Goal: Information Seeking & Learning: Learn about a topic

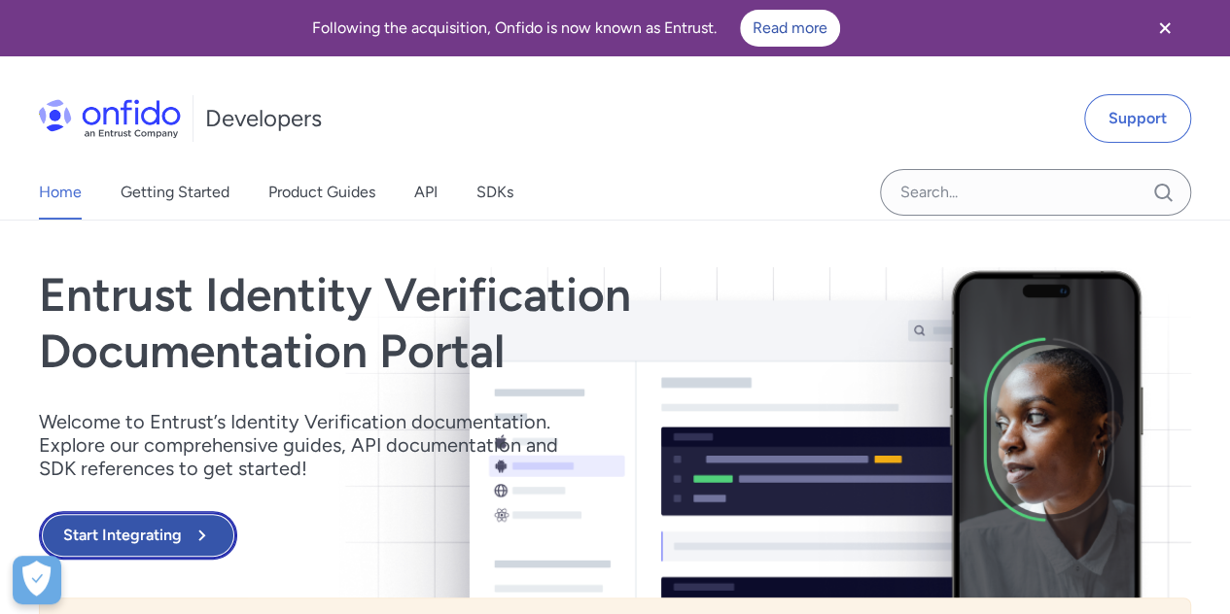
click at [141, 539] on button "Start Integrating" at bounding box center [138, 535] width 198 height 49
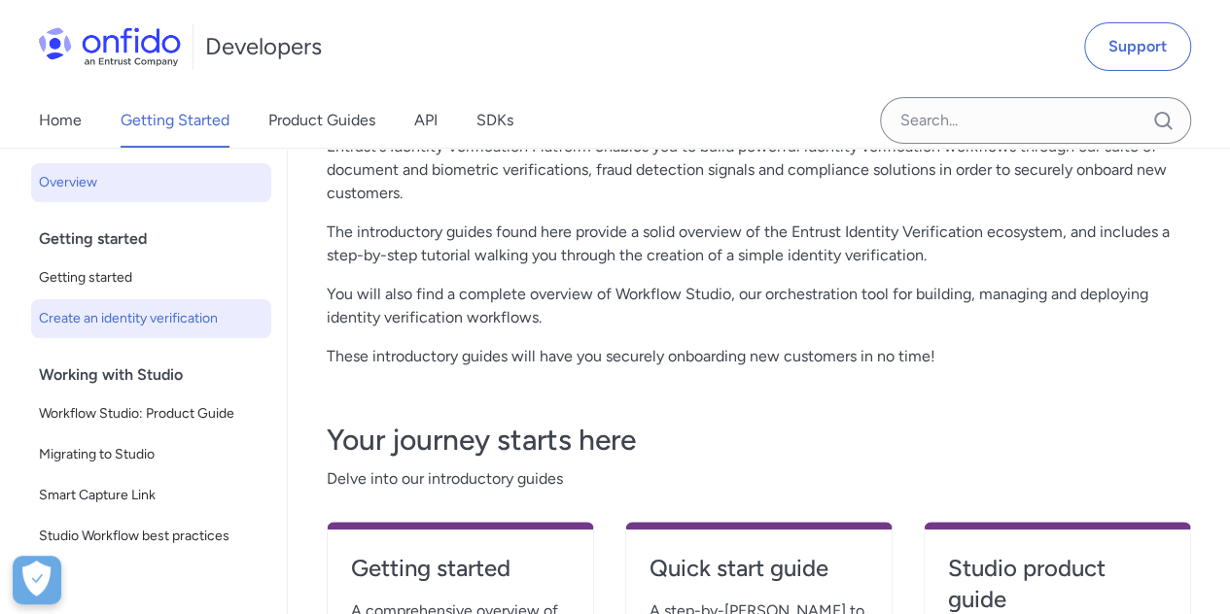
click at [166, 318] on span "Create an identity verification" at bounding box center [151, 318] width 225 height 23
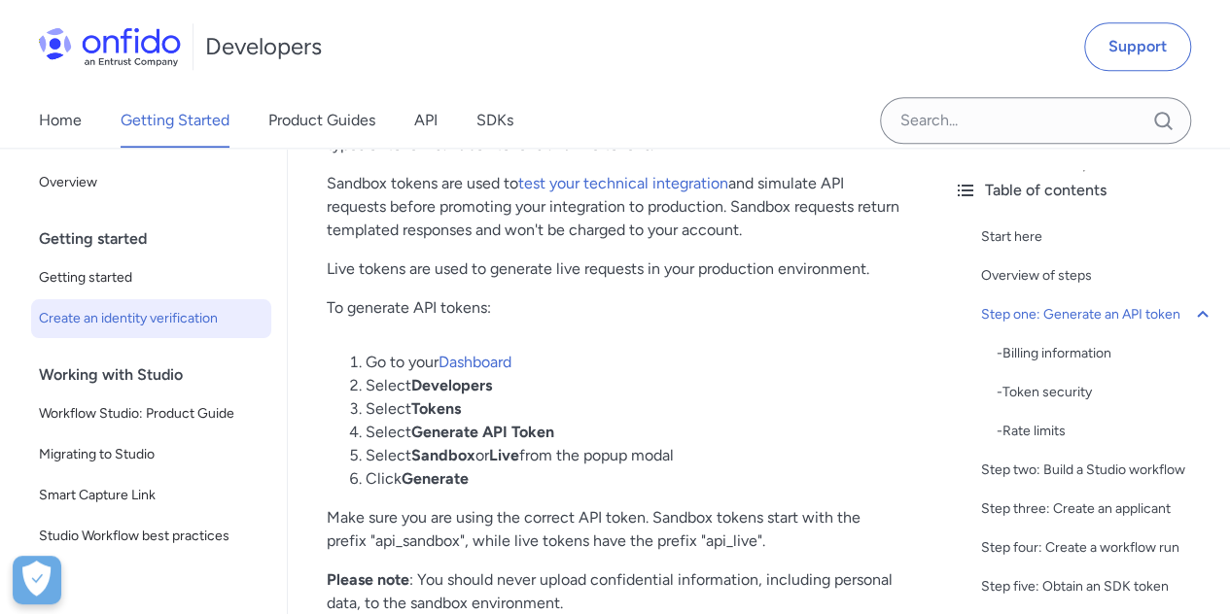
scroll to position [1213, 0]
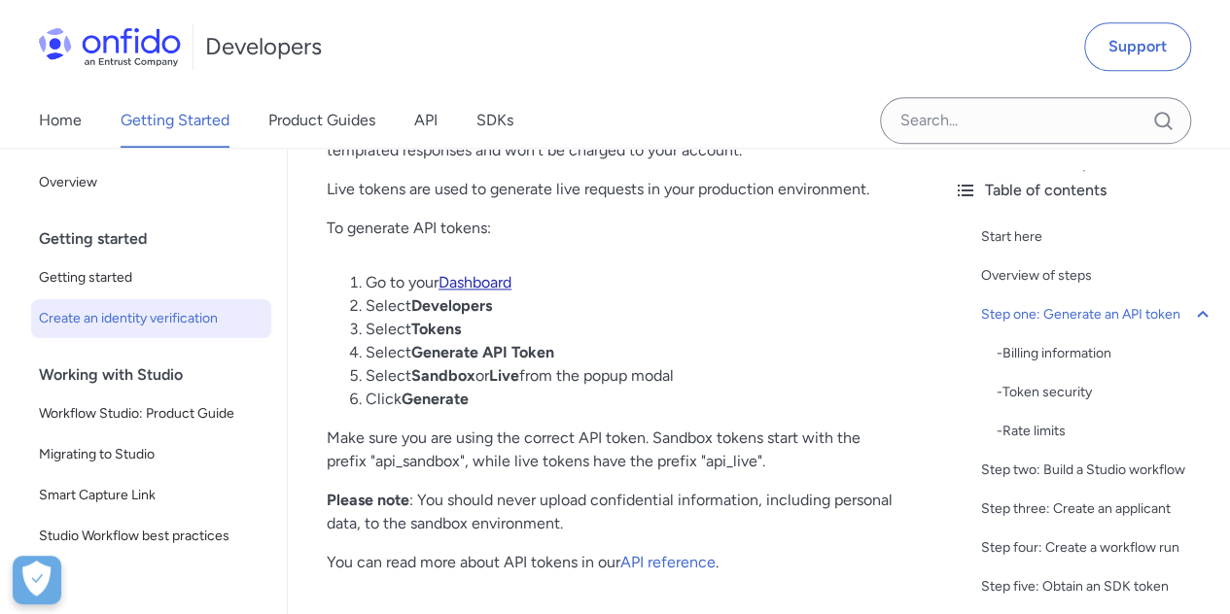
click at [494, 285] on link "Dashboard" at bounding box center [474, 282] width 73 height 18
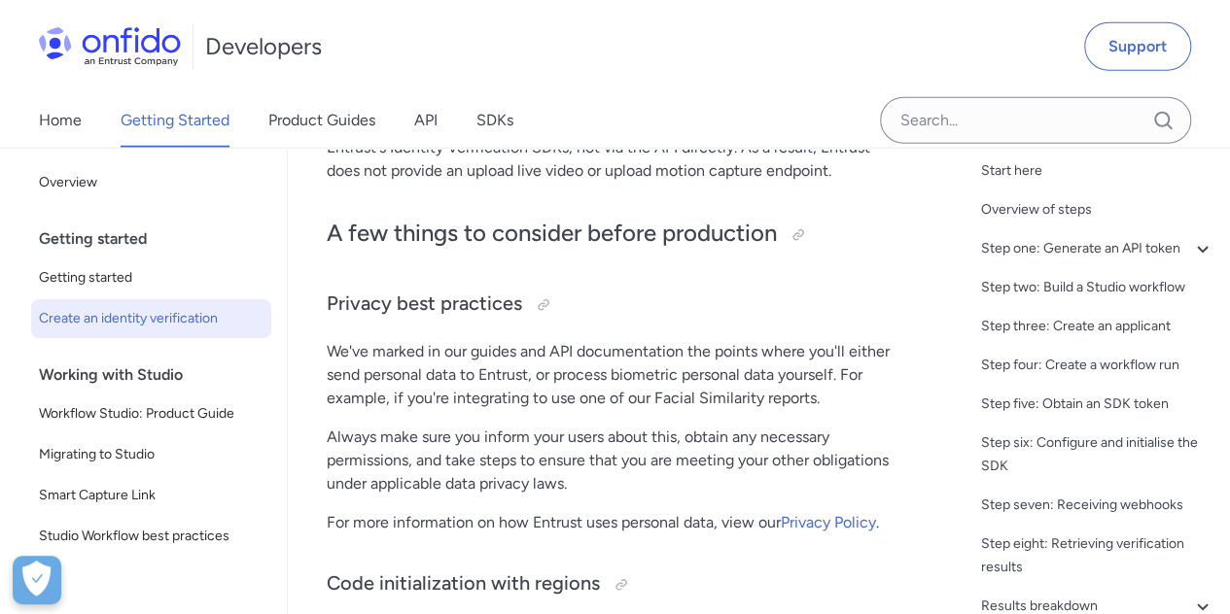
scroll to position [0, 0]
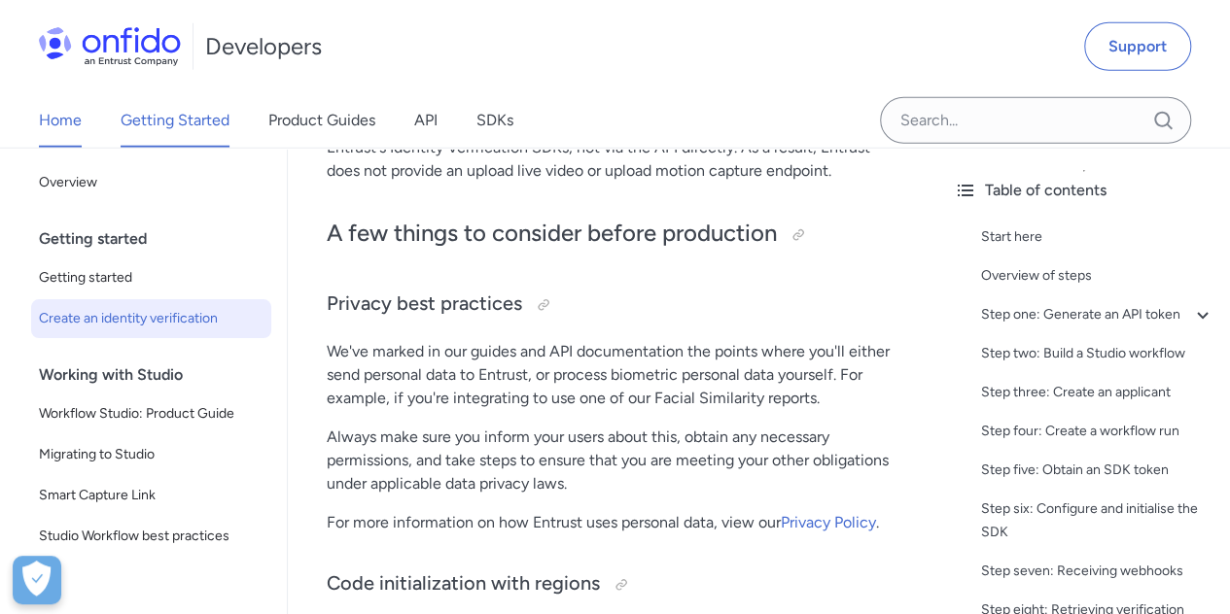
click at [49, 107] on link "Home" at bounding box center [60, 120] width 43 height 54
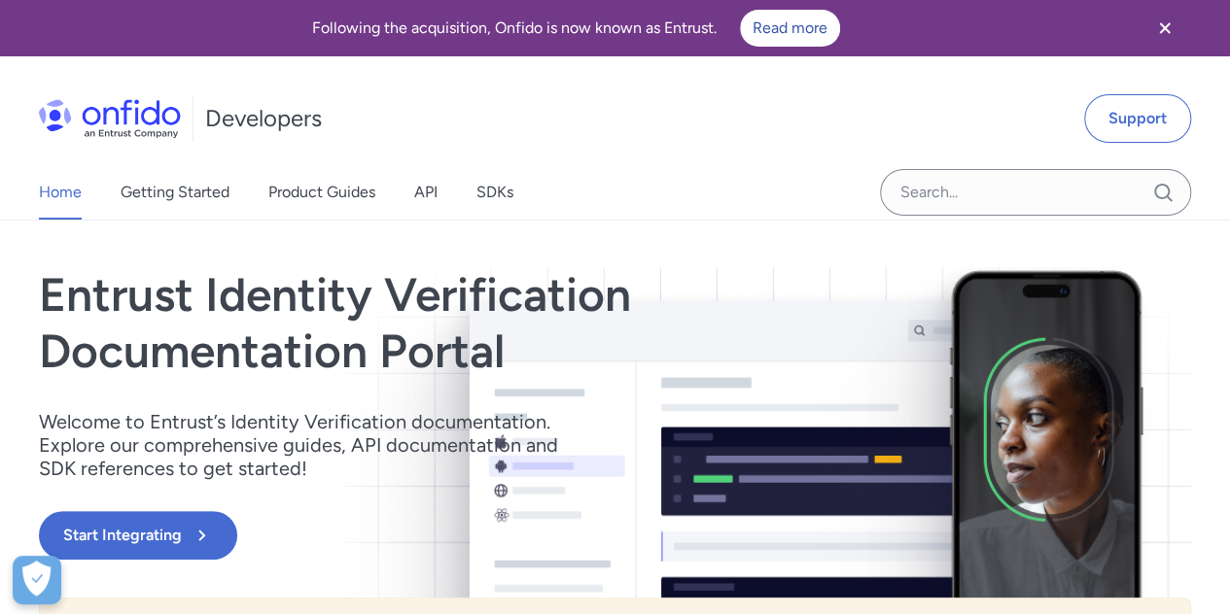
scroll to position [9938, 0]
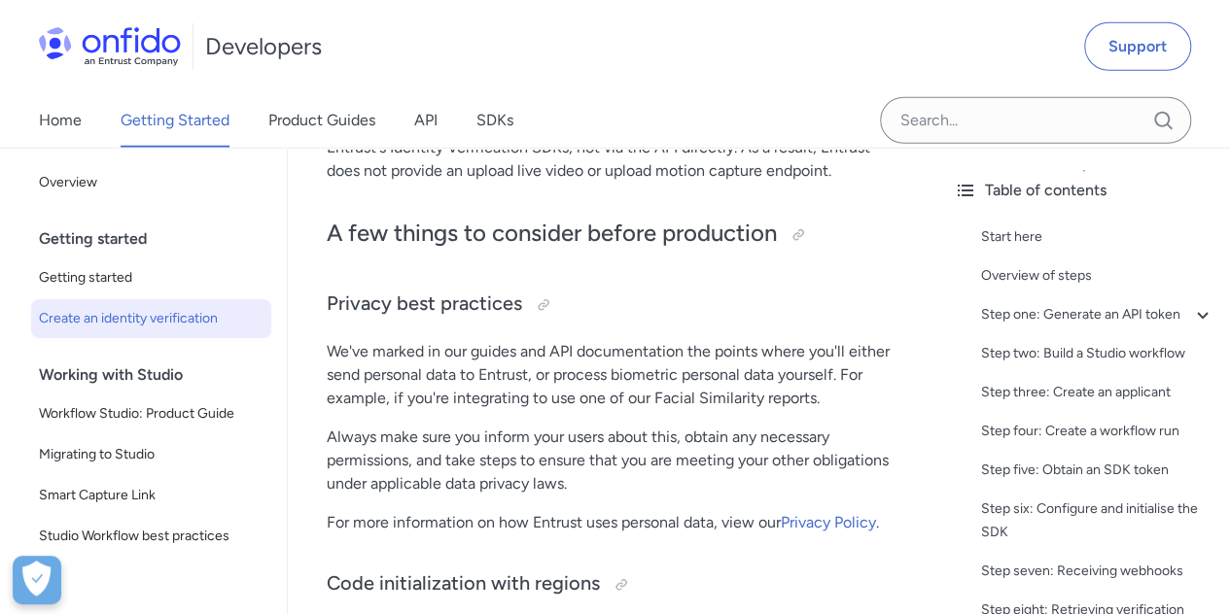
scroll to position [202, 0]
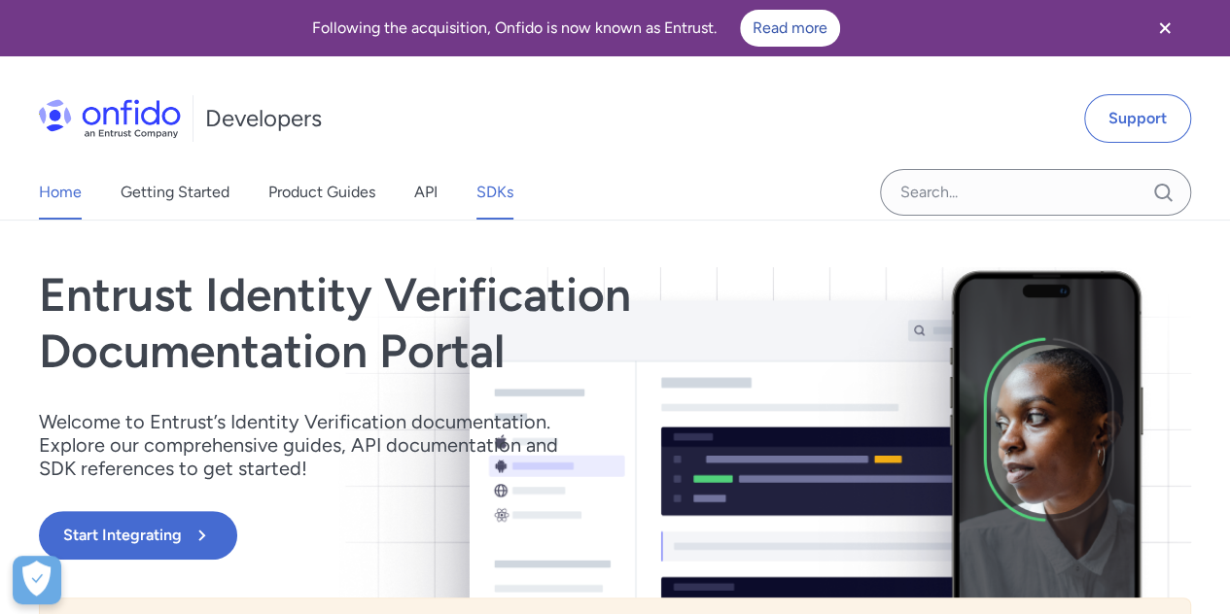
click at [508, 193] on link "SDKs" at bounding box center [494, 192] width 37 height 54
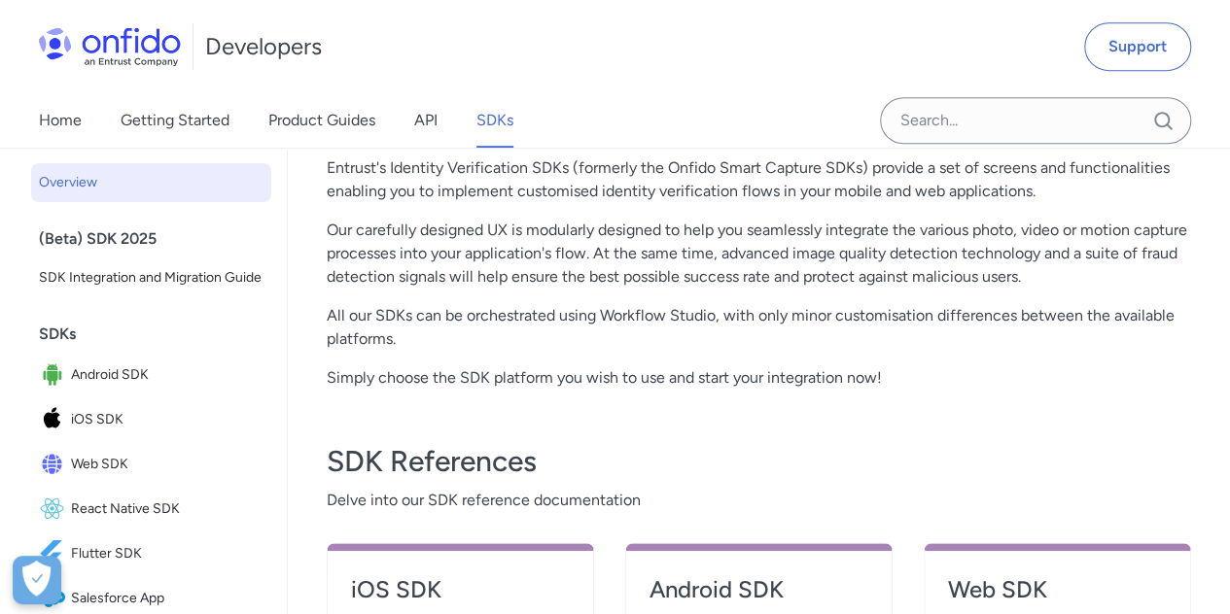
scroll to position [498, 0]
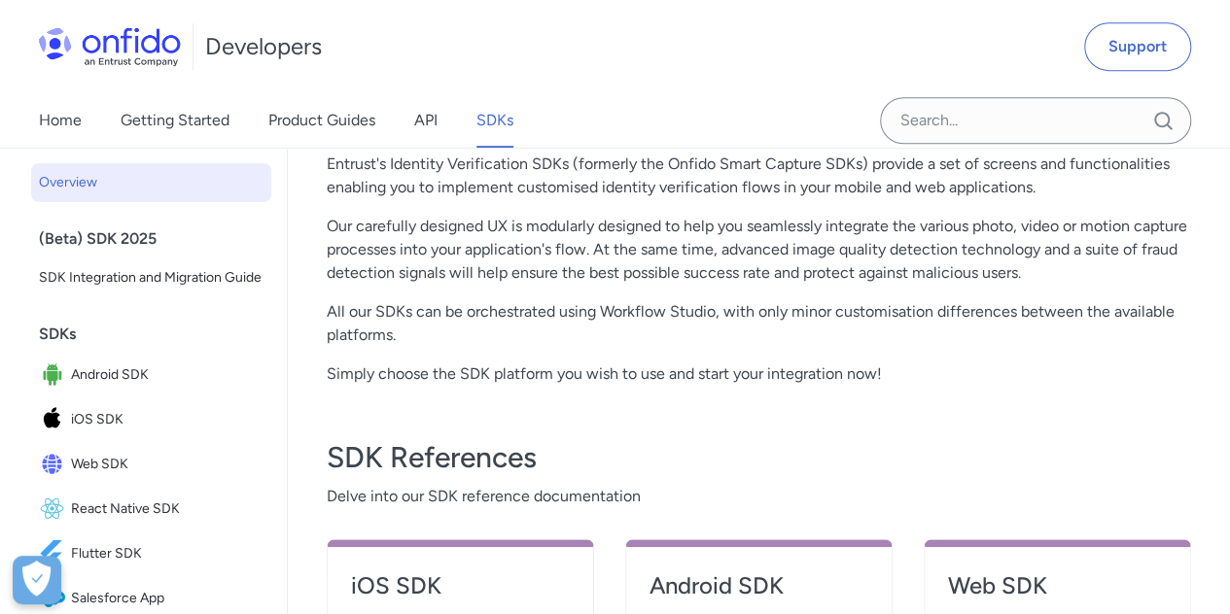
click at [85, 114] on div "Home Getting Started Product Guides API SDKs" at bounding box center [295, 120] width 591 height 54
click at [52, 121] on link "Home" at bounding box center [60, 120] width 43 height 54
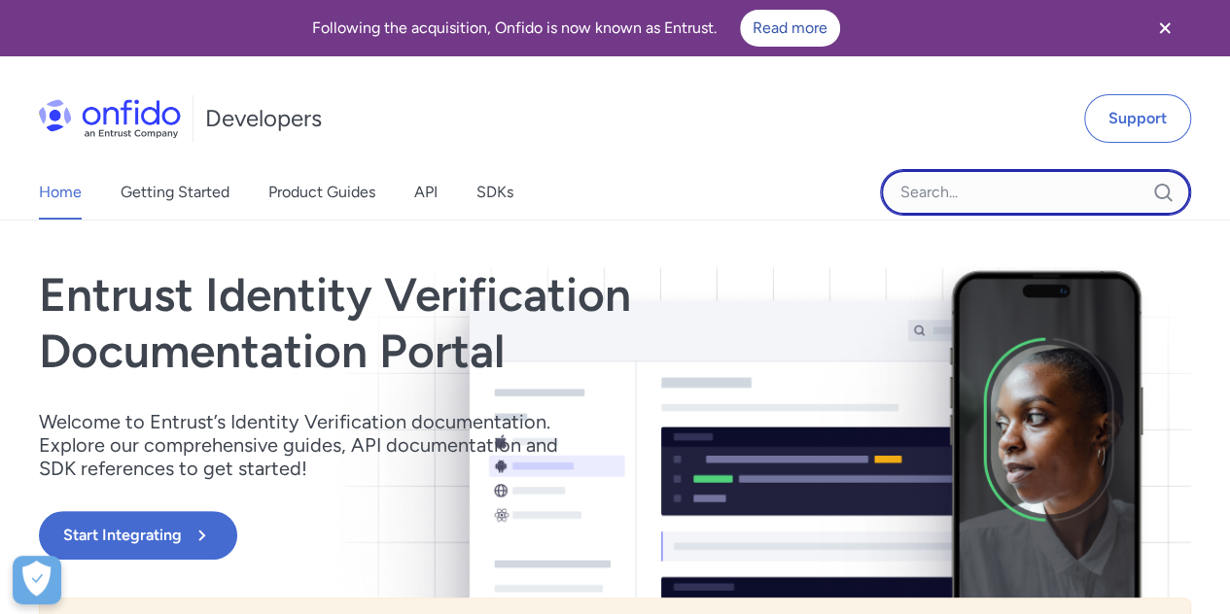
click at [973, 194] on input "Onfido search input field" at bounding box center [1035, 192] width 311 height 47
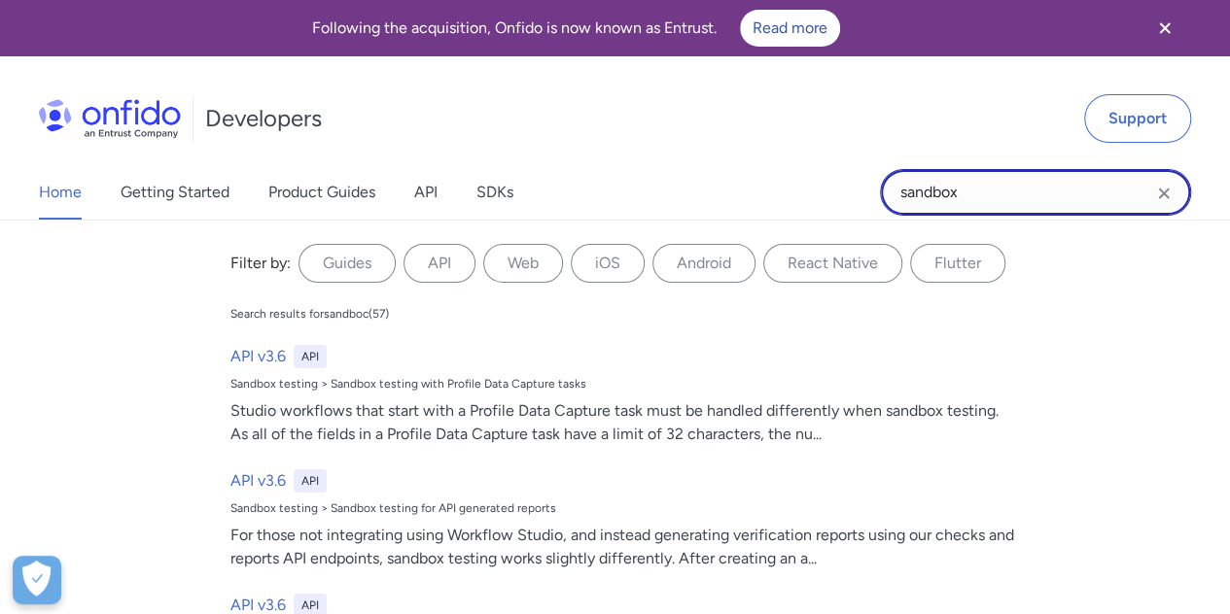
click at [974, 193] on input "sandbox" at bounding box center [1035, 192] width 311 height 47
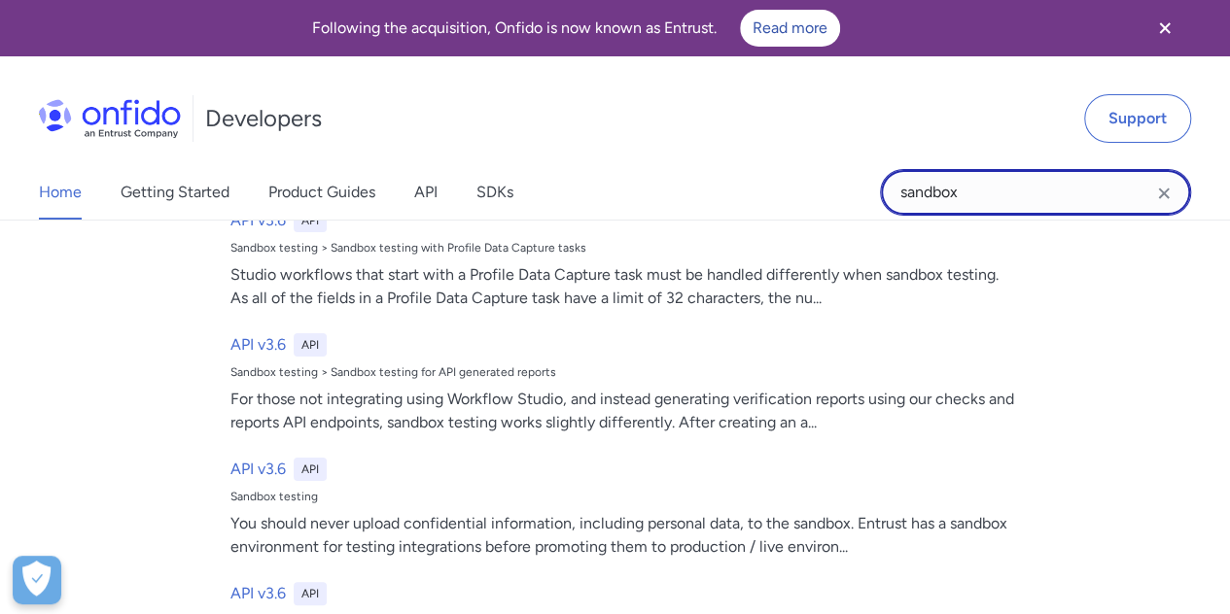
scroll to position [121, 0]
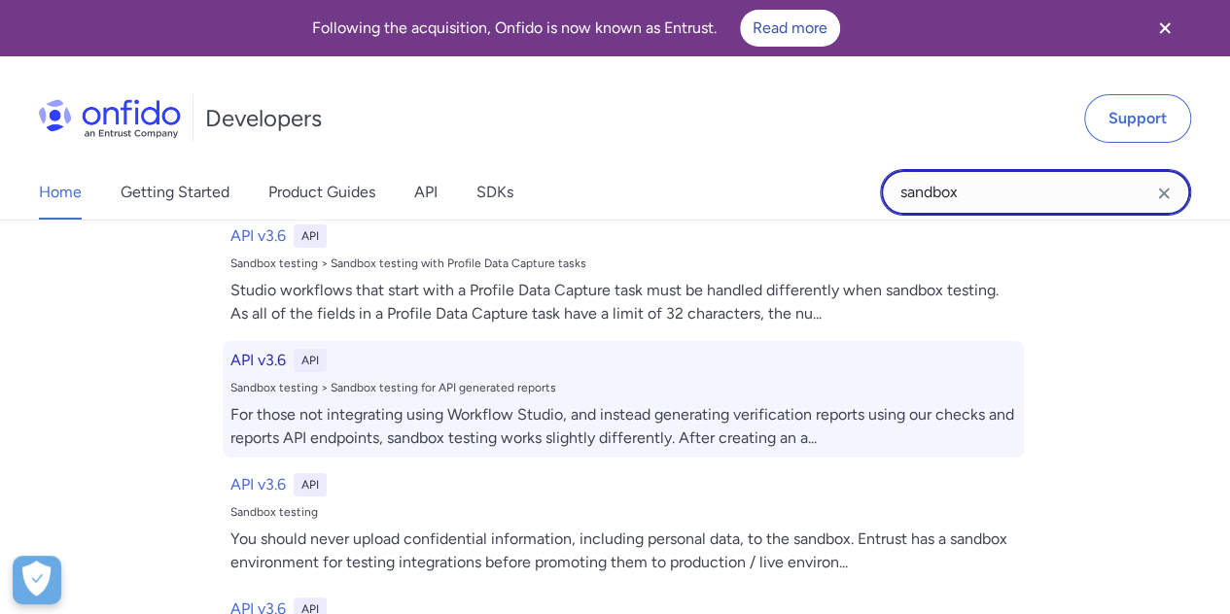
type input "sandbox"
click at [247, 360] on h6 "API v3.6" at bounding box center [257, 360] width 55 height 23
select select "http"
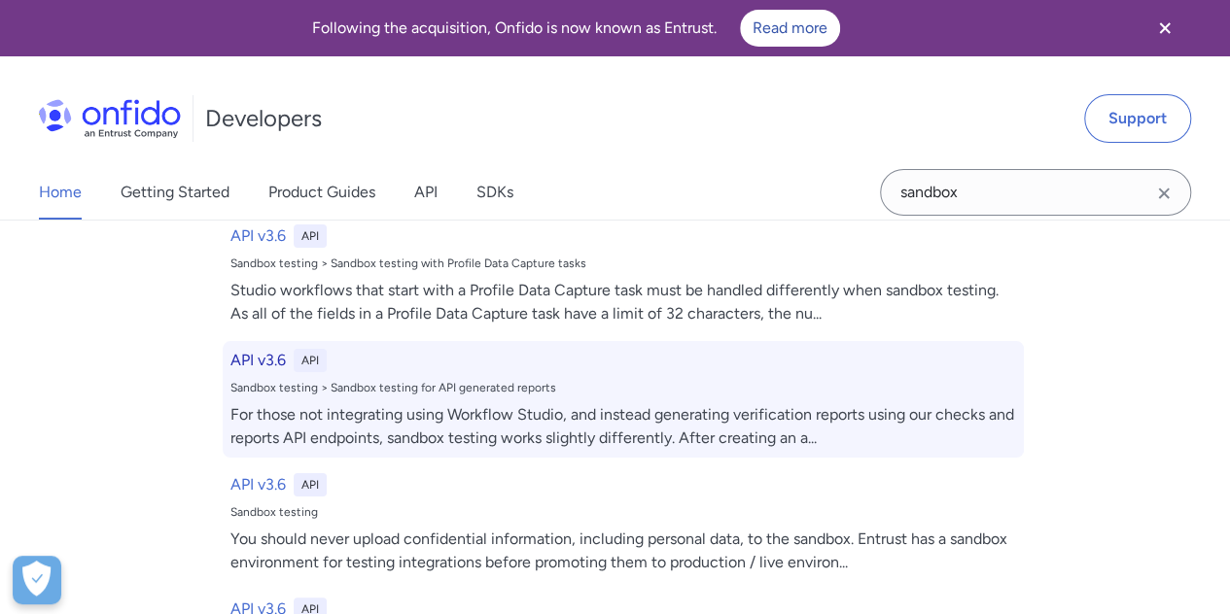
select select "http"
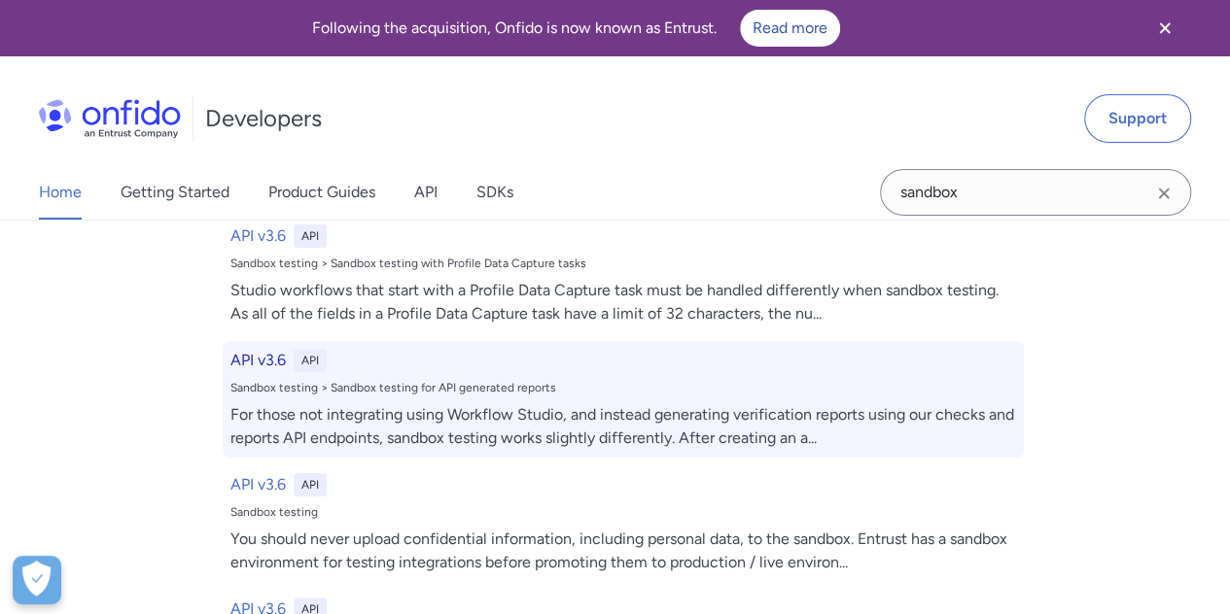
select select "http"
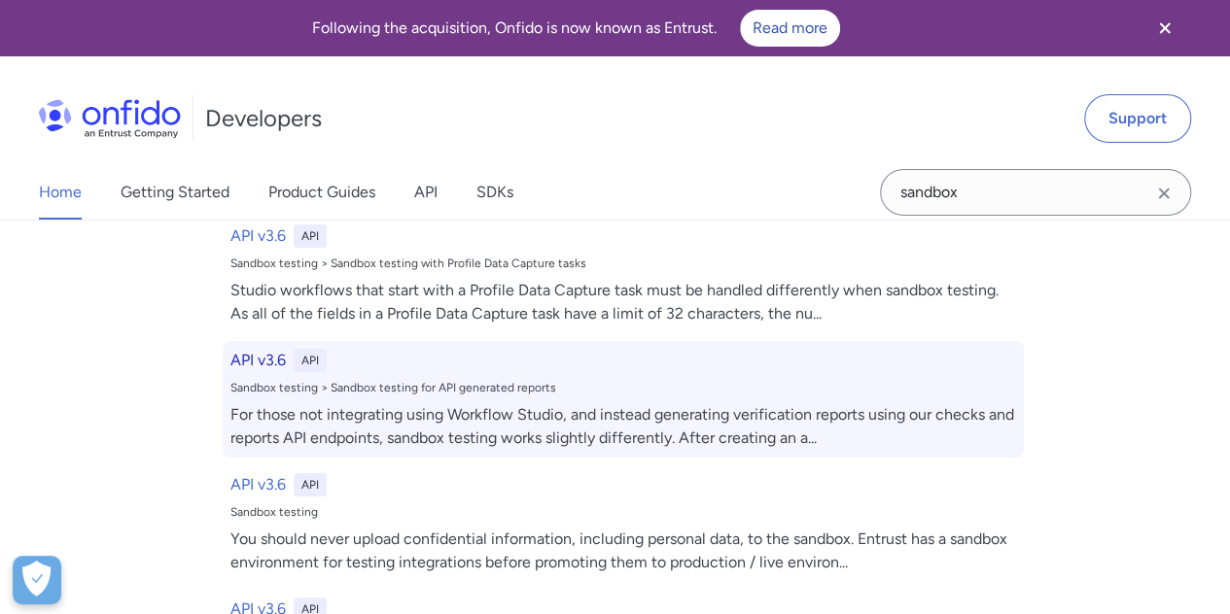
select select "http"
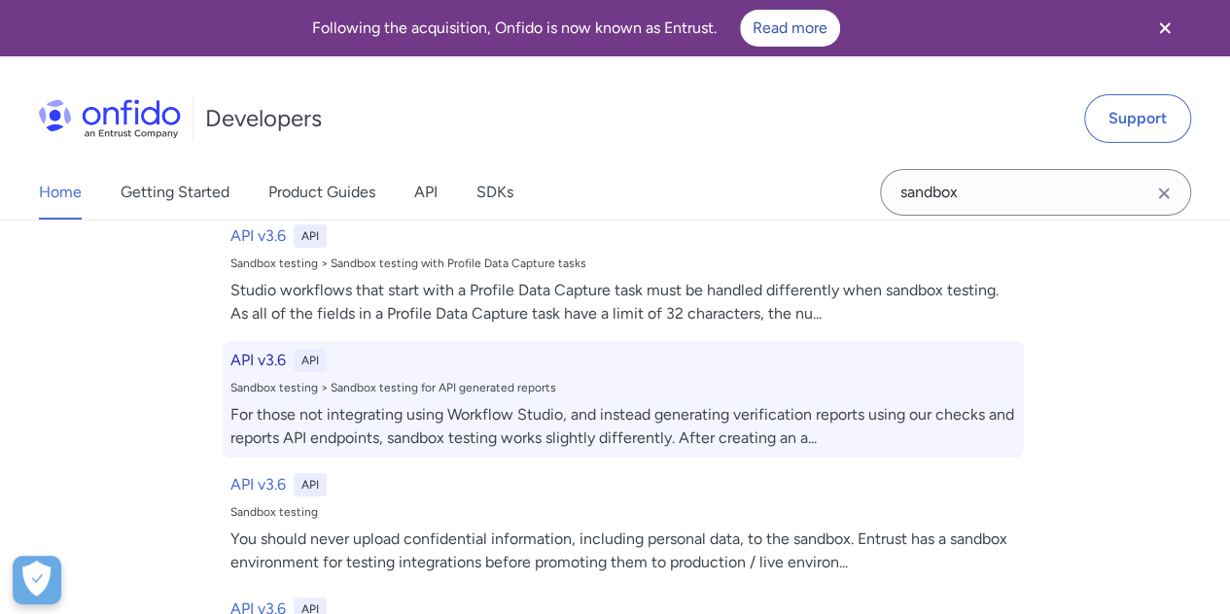
select select "http"
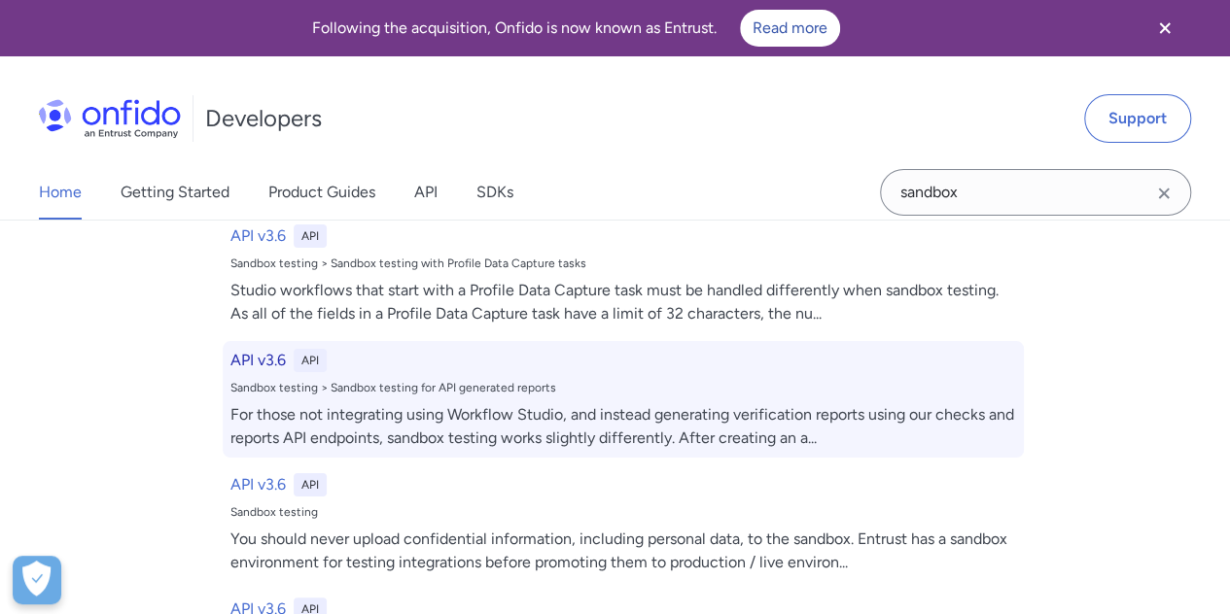
select select "http"
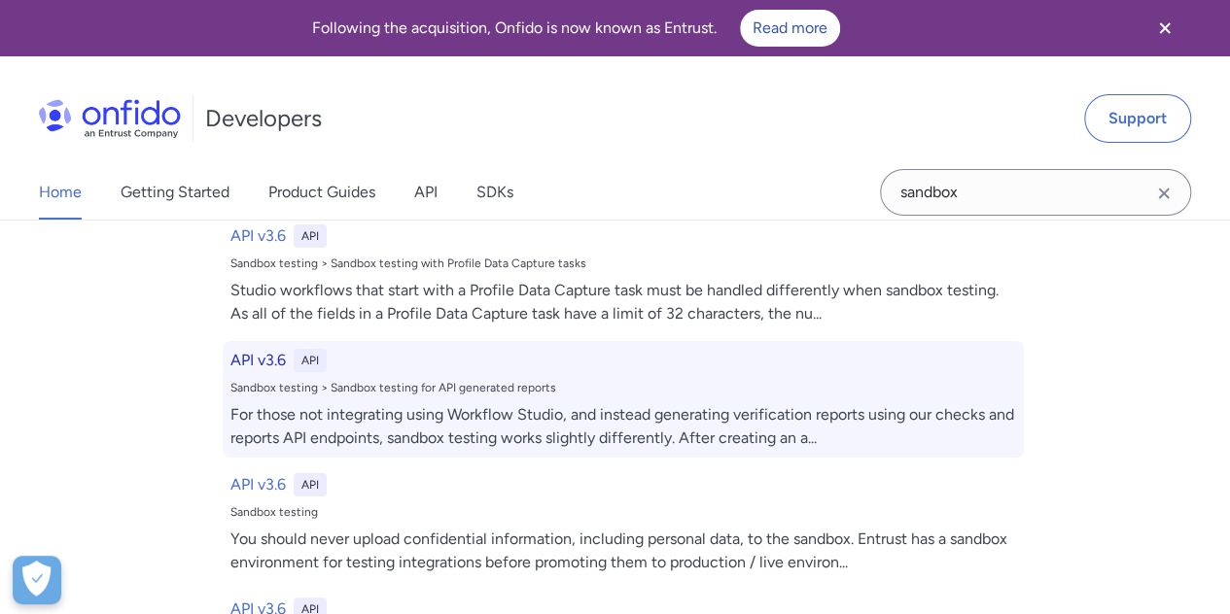
select select "http"
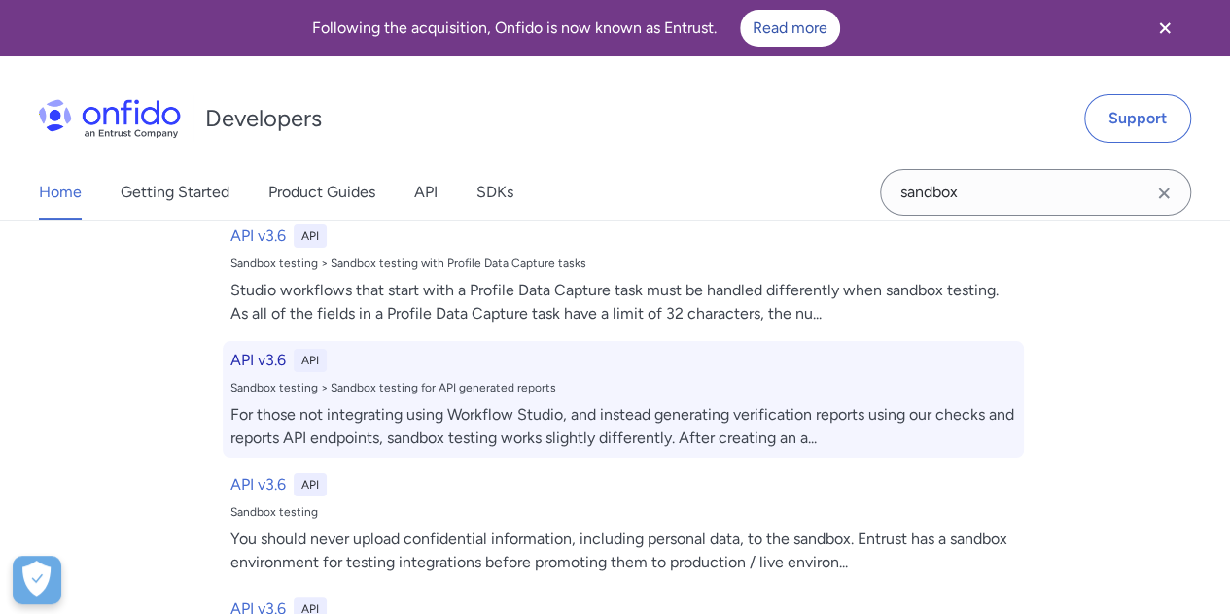
select select "http"
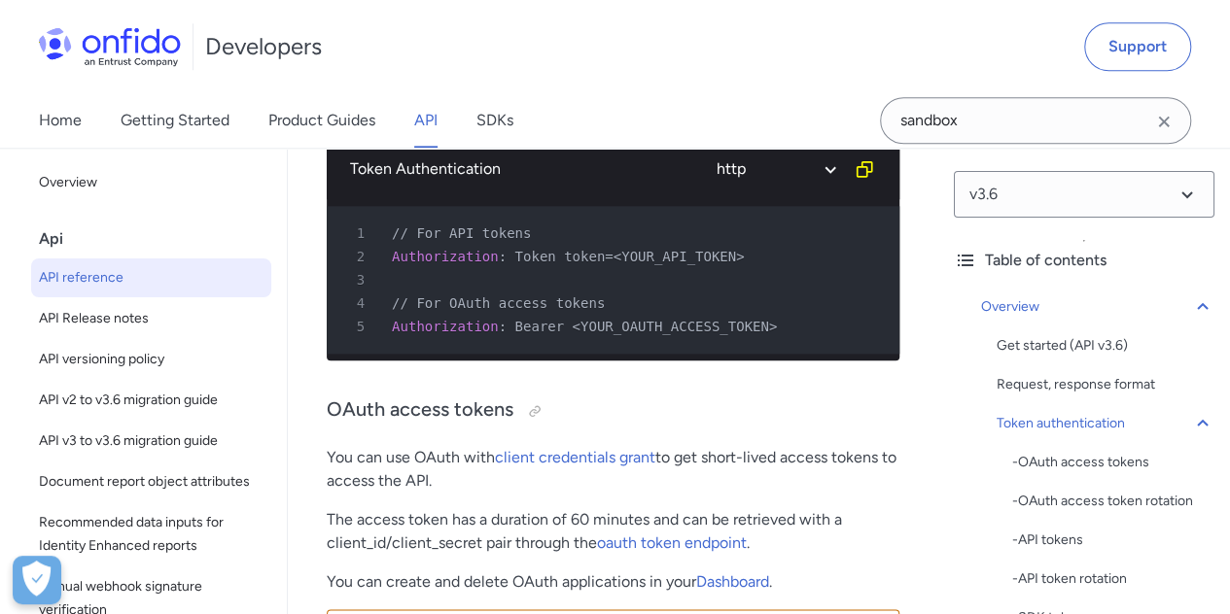
scroll to position [1050, 0]
